Goal: Information Seeking & Learning: Learn about a topic

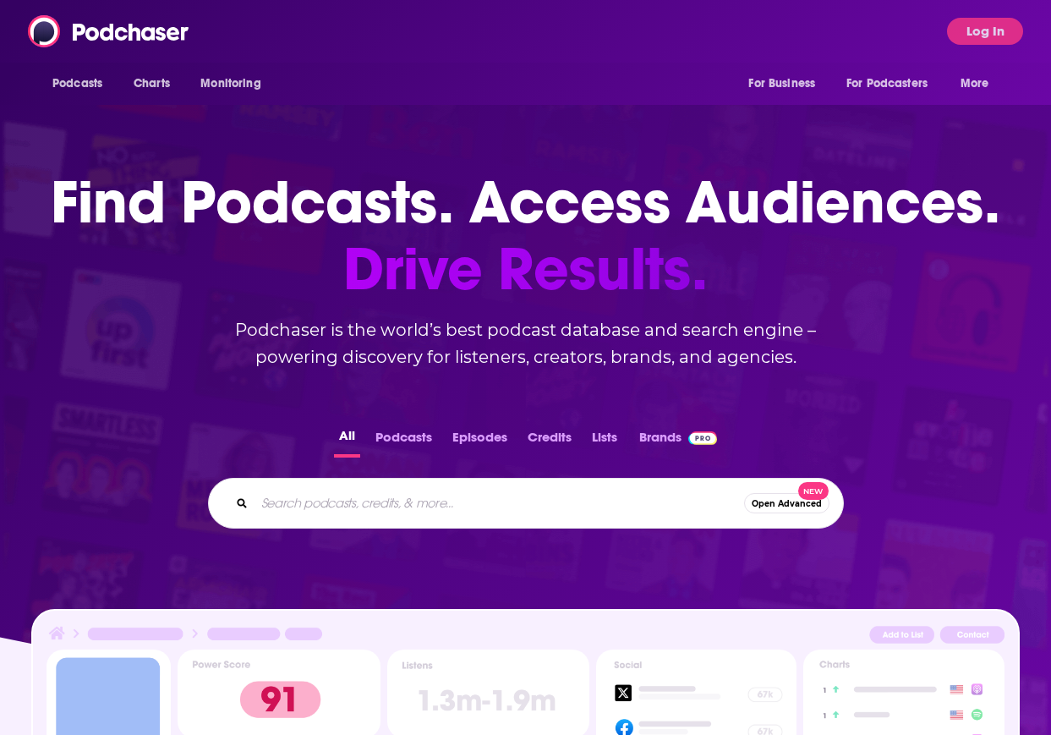
click at [535, 490] on input "Search podcasts, credits, & more..." at bounding box center [500, 503] width 490 height 27
type input "The neuron"
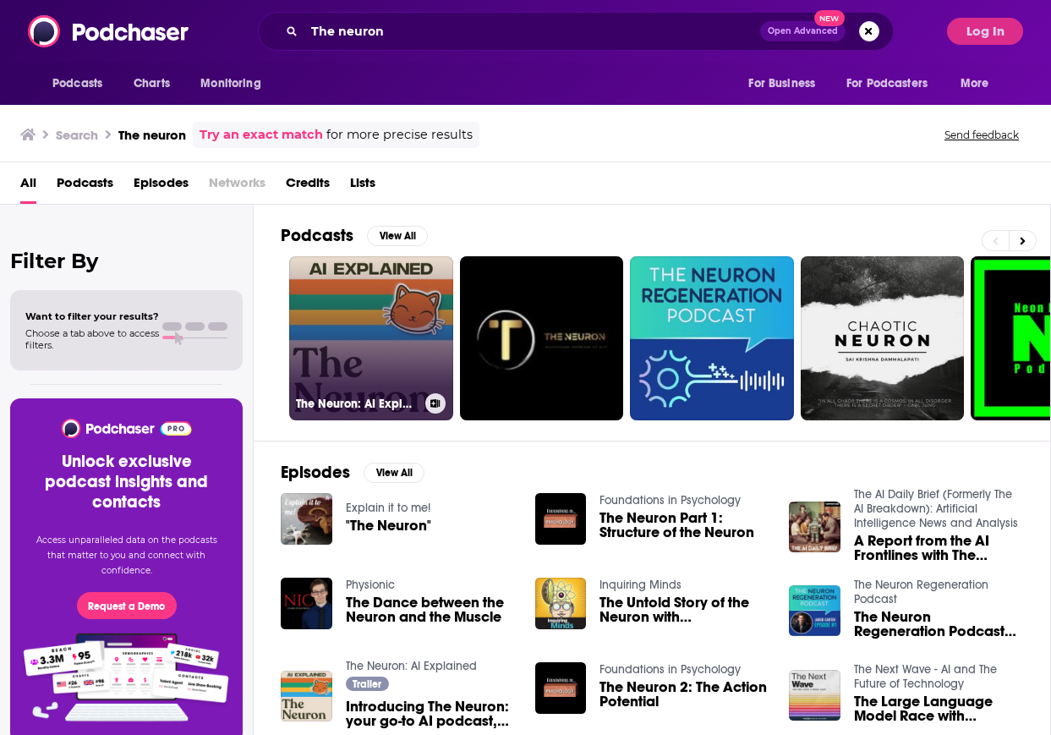
click at [377, 356] on link "The Neuron: AI Explained" at bounding box center [371, 338] width 164 height 164
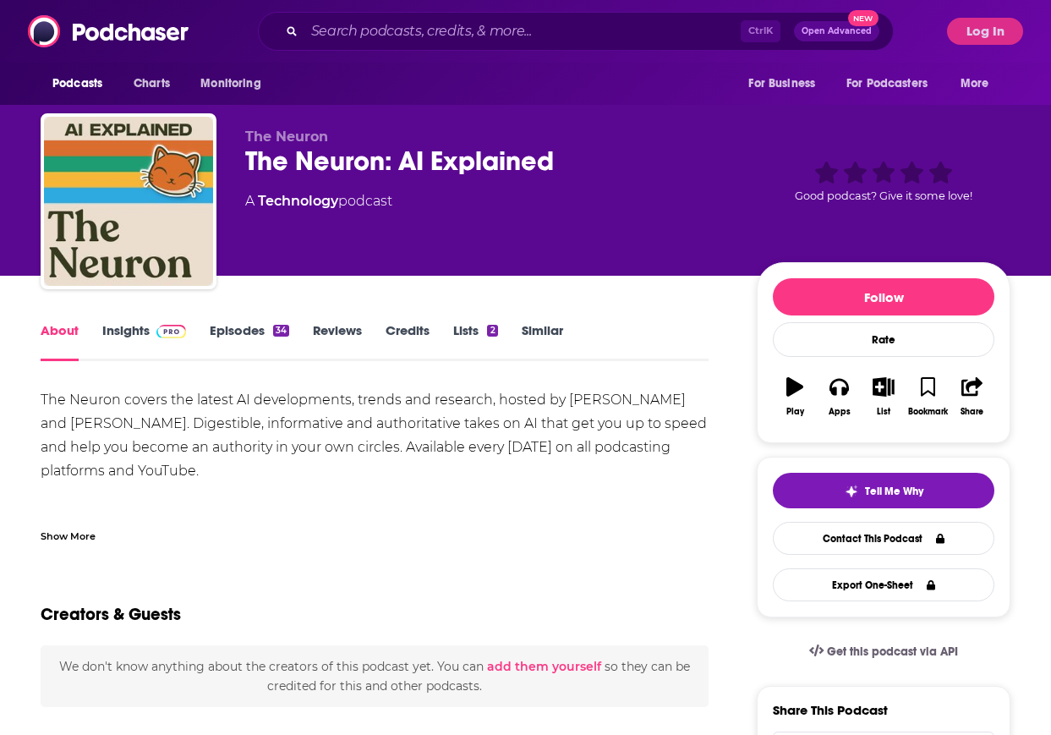
click at [151, 337] on span at bounding box center [168, 330] width 36 height 16
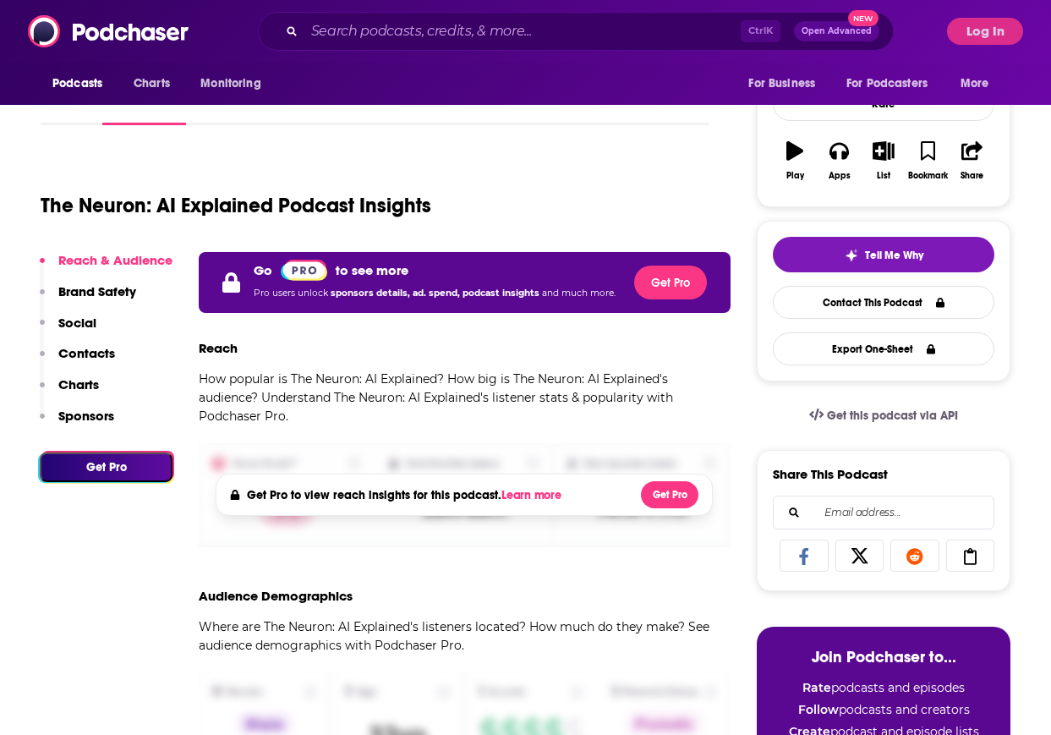
scroll to position [85, 0]
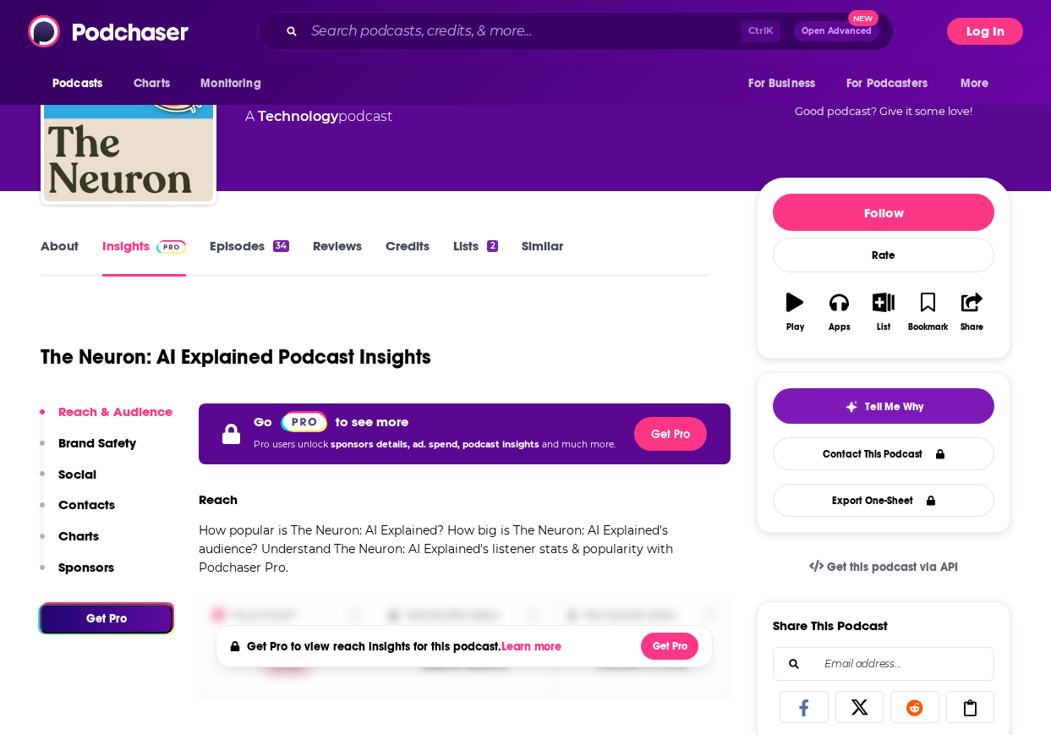
click at [961, 31] on button "Log In" at bounding box center [985, 31] width 76 height 27
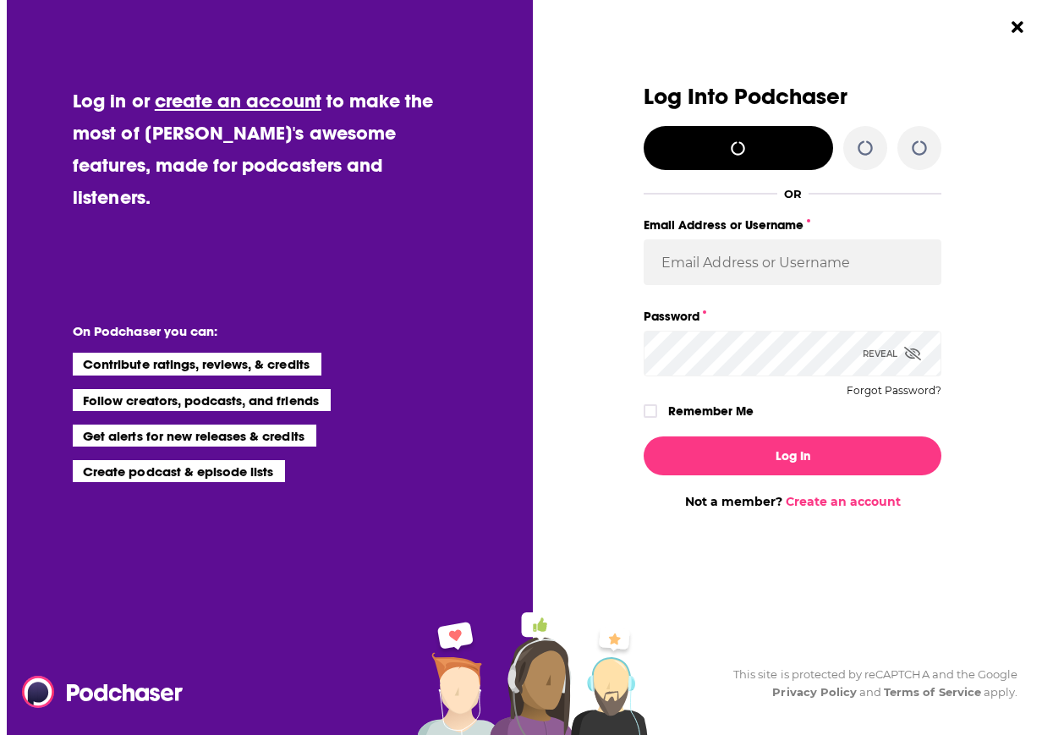
scroll to position [0, 0]
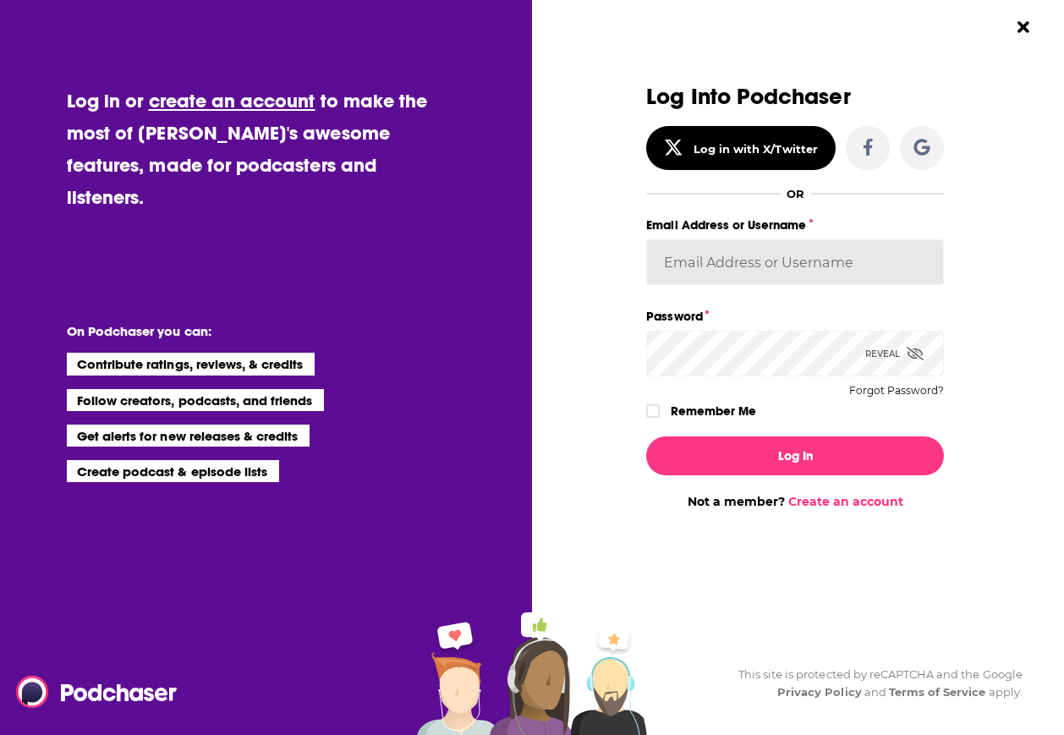
type input "WE_Broadcast1"
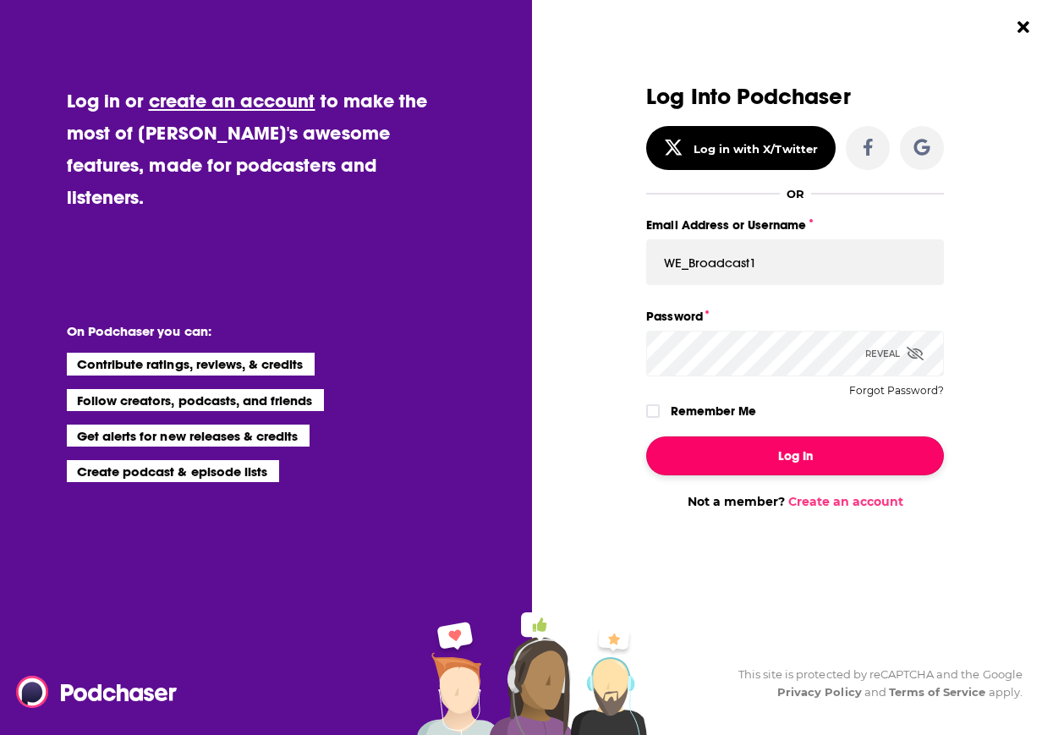
click at [799, 444] on button "Log In" at bounding box center [795, 455] width 298 height 39
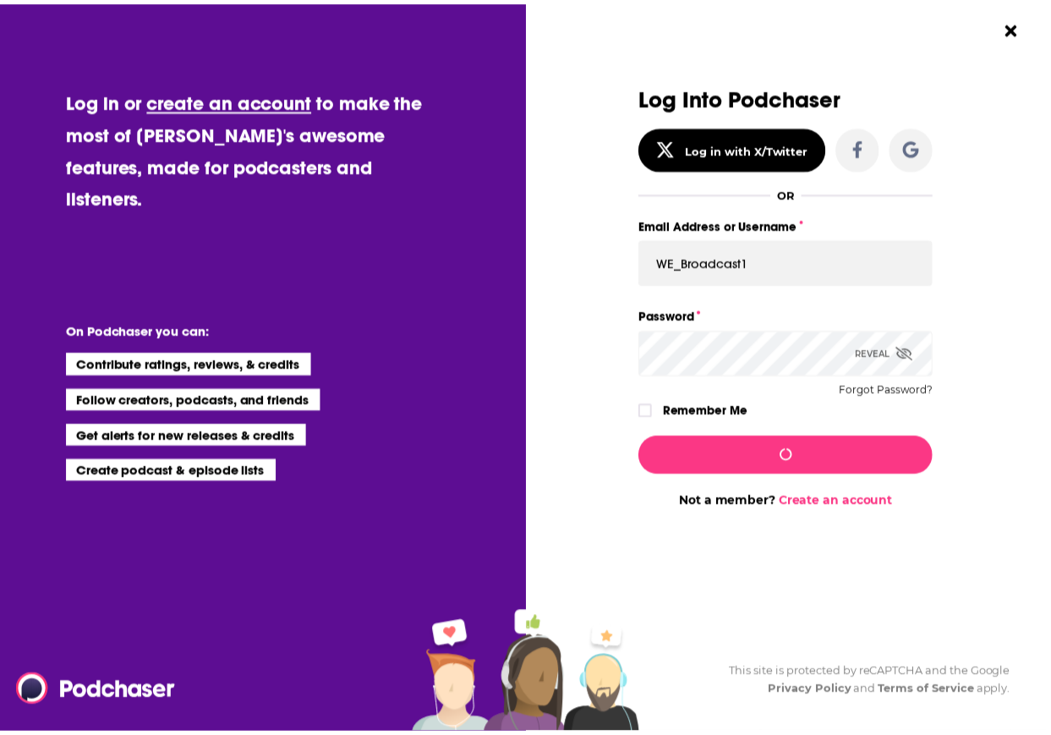
scroll to position [85, 0]
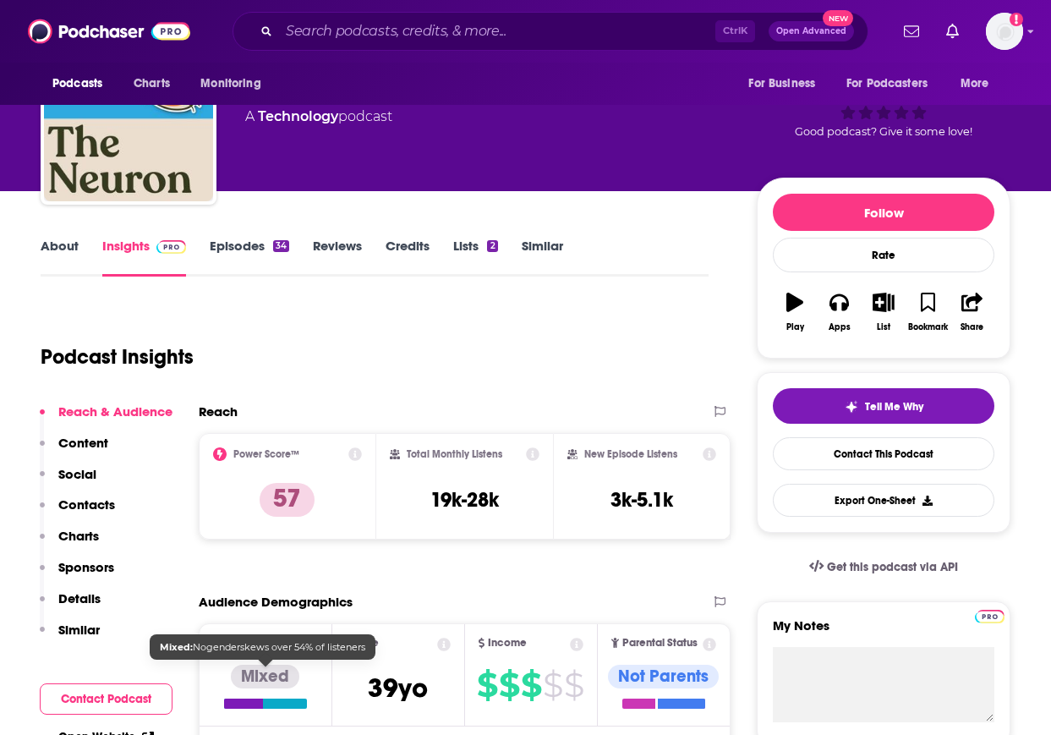
click at [267, 677] on div "Mixed" at bounding box center [265, 677] width 68 height 24
drag, startPoint x: 599, startPoint y: 189, endPoint x: 526, endPoint y: 14, distance: 189.1
click at [599, 189] on div "The Neuron The Neuron: AI Explained 57 A Technology podcast 57 Good podcast? Gi…" at bounding box center [627, 120] width 765 height 152
